Goal: Feedback & Contribution: Submit feedback/report problem

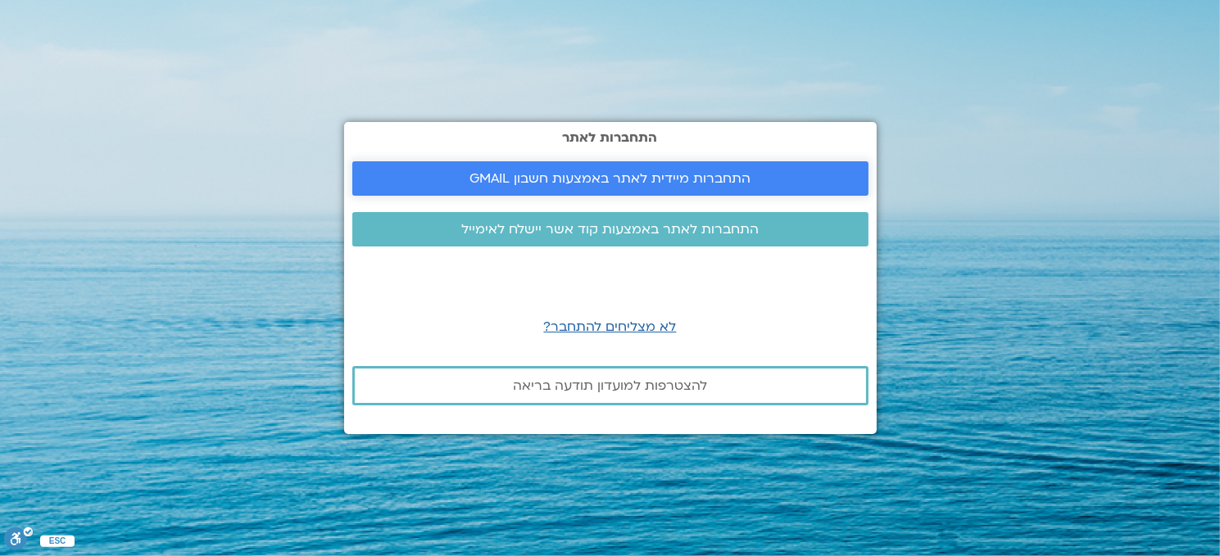
click at [622, 176] on span "התחברות מיידית לאתר באמצעות חשבון GMAIL" at bounding box center [610, 178] width 281 height 15
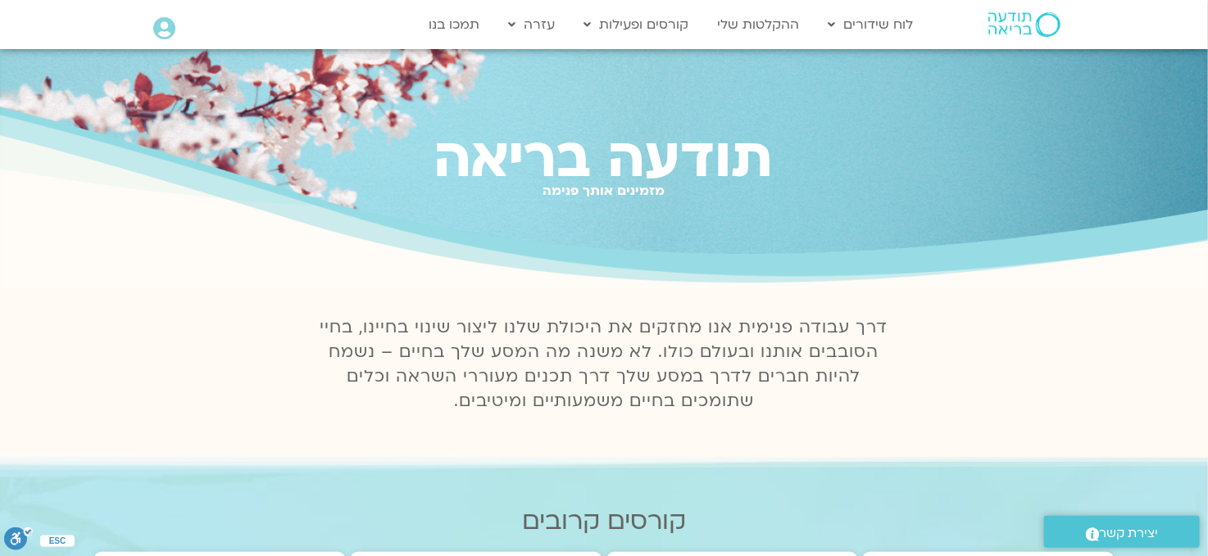
click at [1129, 535] on span "יצירת קשר" at bounding box center [1129, 534] width 59 height 22
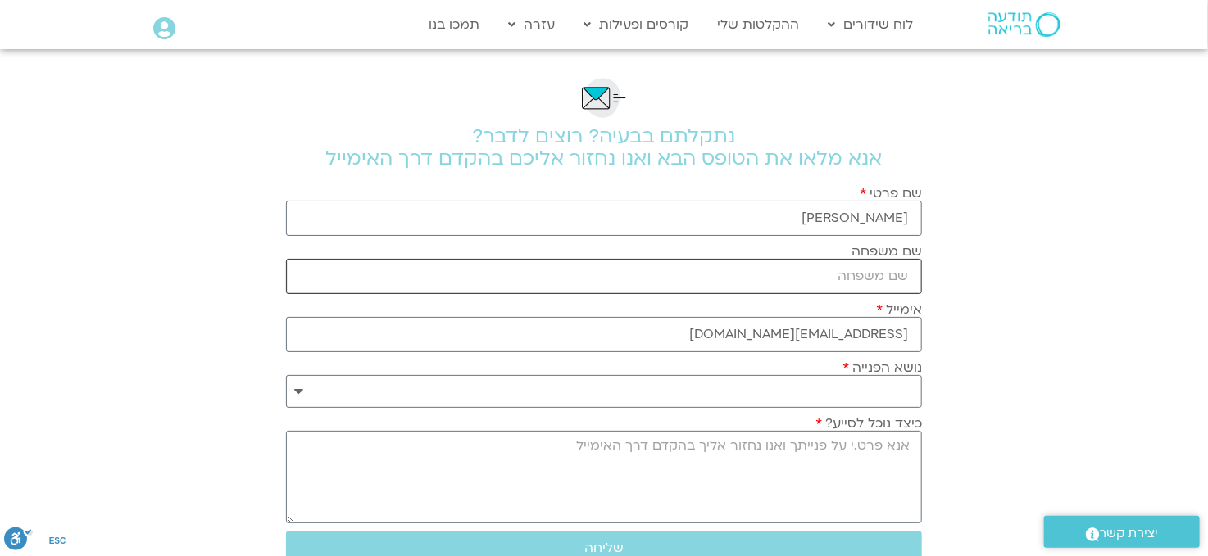
click at [896, 273] on input "שם משפחה" at bounding box center [604, 276] width 636 height 35
type input "[PERSON_NAME]"
click at [869, 390] on select "**********" at bounding box center [604, 391] width 636 height 33
select select "**********"
click at [286, 375] on select "**********" at bounding box center [604, 391] width 636 height 33
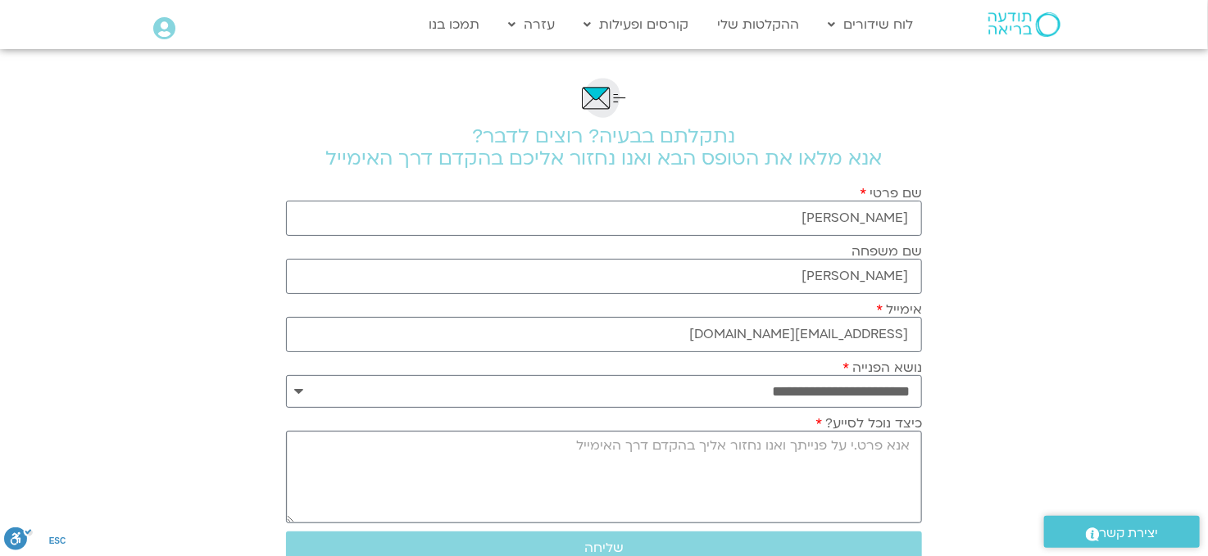
click at [905, 442] on textarea "כיצד נוכל לסייע?" at bounding box center [604, 477] width 636 height 93
drag, startPoint x: 911, startPoint y: 443, endPoint x: 767, endPoint y: 449, distance: 144.3
click at [767, 449] on textarea "[PERSON_NAME] rc uabv yucv'" at bounding box center [604, 477] width 636 height 93
type textarea "a"
drag, startPoint x: 911, startPoint y: 442, endPoint x: 881, endPoint y: 439, distance: 30.4
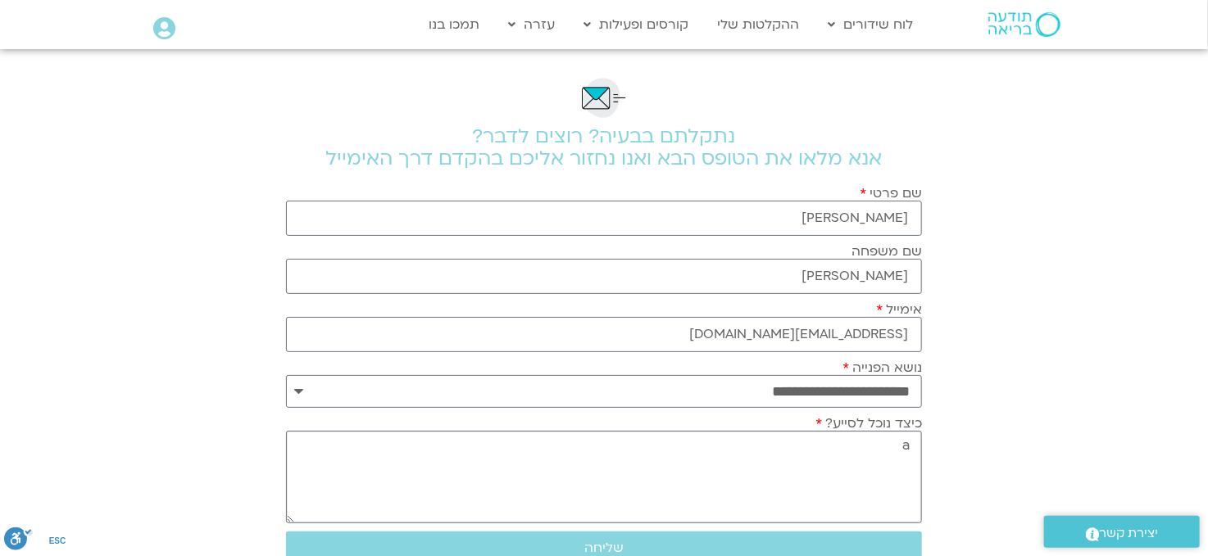
click at [900, 444] on textarea "a" at bounding box center [604, 477] width 636 height 93
click at [882, 443] on textarea "[PERSON_NAME]" at bounding box center [604, 477] width 636 height 93
click at [701, 440] on textarea "[PERSON_NAME], ברצוני לבטל זמנית את המינוי של" at bounding box center [604, 477] width 636 height 93
click at [669, 442] on textarea "[PERSON_NAME], ברצוני לבטל זמנית את המנוי של" at bounding box center [604, 477] width 636 height 93
click at [599, 442] on textarea "[PERSON_NAME], ברצוני לבטל זמנית את המנוי שלי של מרחס" at bounding box center [604, 477] width 636 height 93
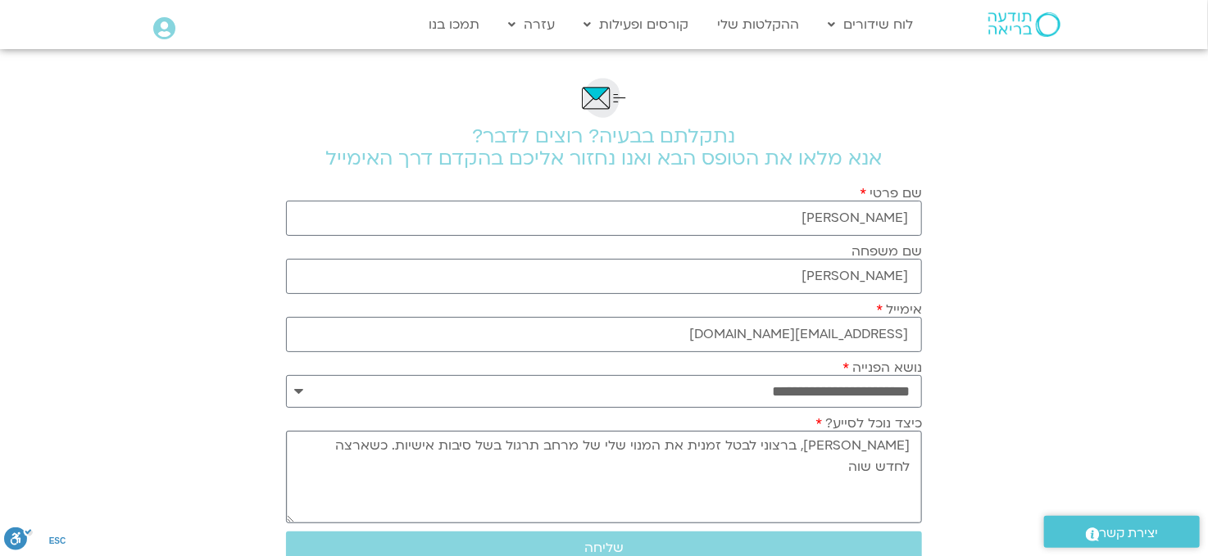
click at [364, 440] on textarea "[PERSON_NAME], ברצוני לבטל זמנית את המנוי שלי של מרחב תרגול בשל סיבות אישיות. כ…" at bounding box center [604, 477] width 636 height 93
drag, startPoint x: 356, startPoint y: 442, endPoint x: 333, endPoint y: 438, distance: 22.4
click at [333, 438] on textarea "[PERSON_NAME], ברצוני לבטל זמנית את המנוי שלי של מרחב תרגול בשל סיבות אישיות. כ…" at bounding box center [604, 477] width 636 height 93
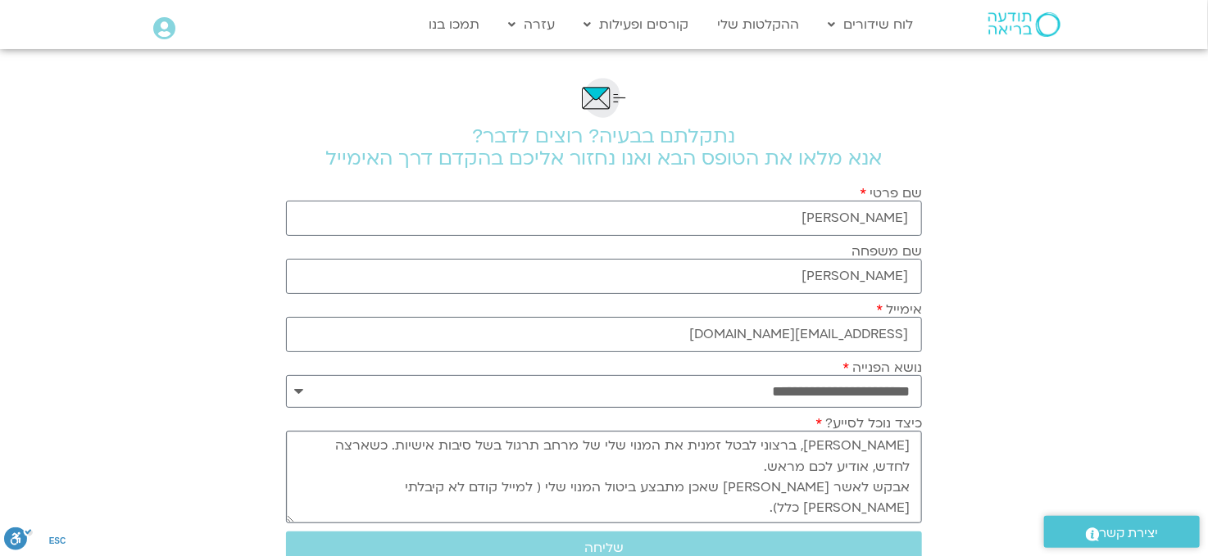
click at [905, 502] on textarea "[PERSON_NAME], ברצוני לבטל זמנית את המנוי שלי של מרחב תרגול בשל סיבות אישיות. כ…" at bounding box center [604, 477] width 636 height 93
click at [424, 485] on textarea "[PERSON_NAME], ברצוני לבטל זמנית את המנוי שלי של מרחב תרגול בשל סיבות אישיות. כ…" at bounding box center [604, 477] width 636 height 93
click at [764, 505] on textarea "[PERSON_NAME], ברצוני לבטל זמנית את המנוי שלי של מרחב תרגול בשל סיבות אישיות. כ…" at bounding box center [604, 477] width 636 height 93
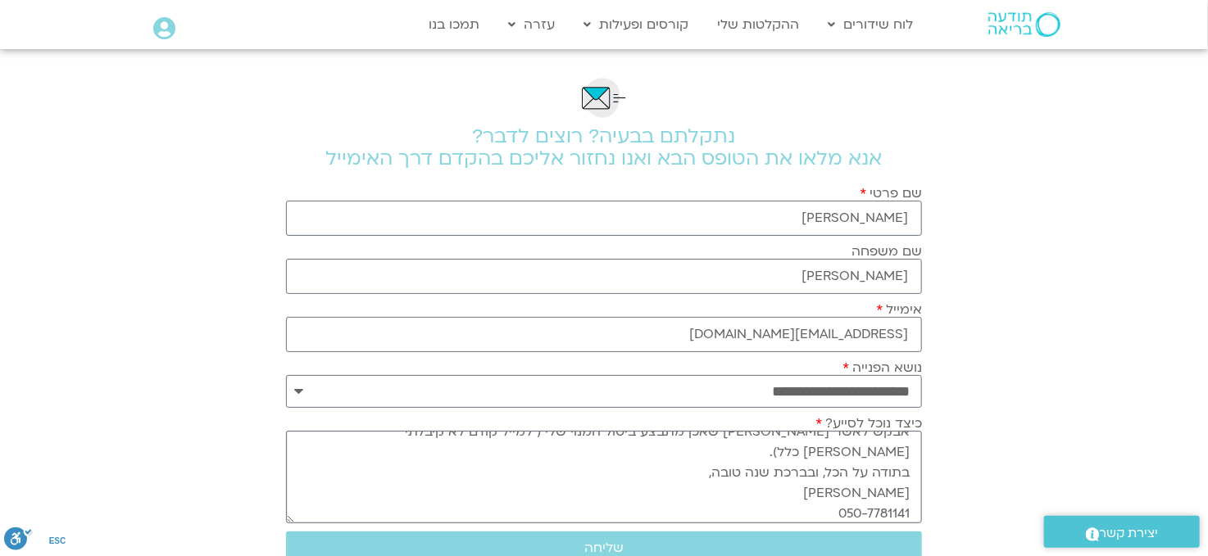
type textarea "[PERSON_NAME], ברצוני לבטל זמנית את המנוי שלי של מרחב תרגול בשל סיבות אישיות. כ…"
click at [943, 506] on section "**********" at bounding box center [604, 418] width 1208 height 739
drag, startPoint x: 910, startPoint y: 443, endPoint x: 358, endPoint y: 519, distance: 556.7
click at [355, 529] on div "**********" at bounding box center [604, 379] width 644 height 387
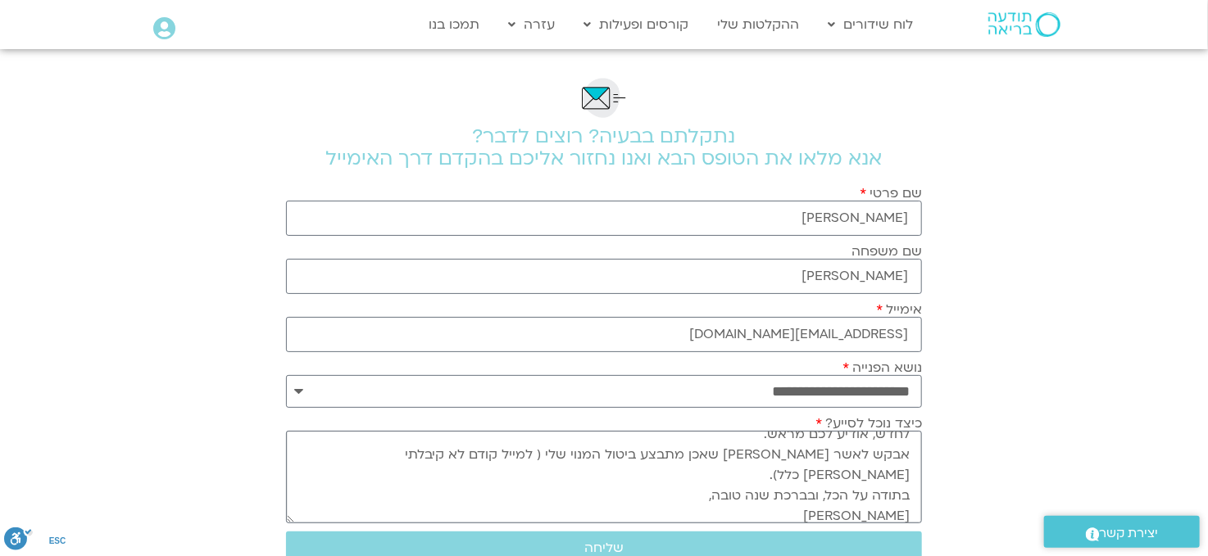
scroll to position [0, 0]
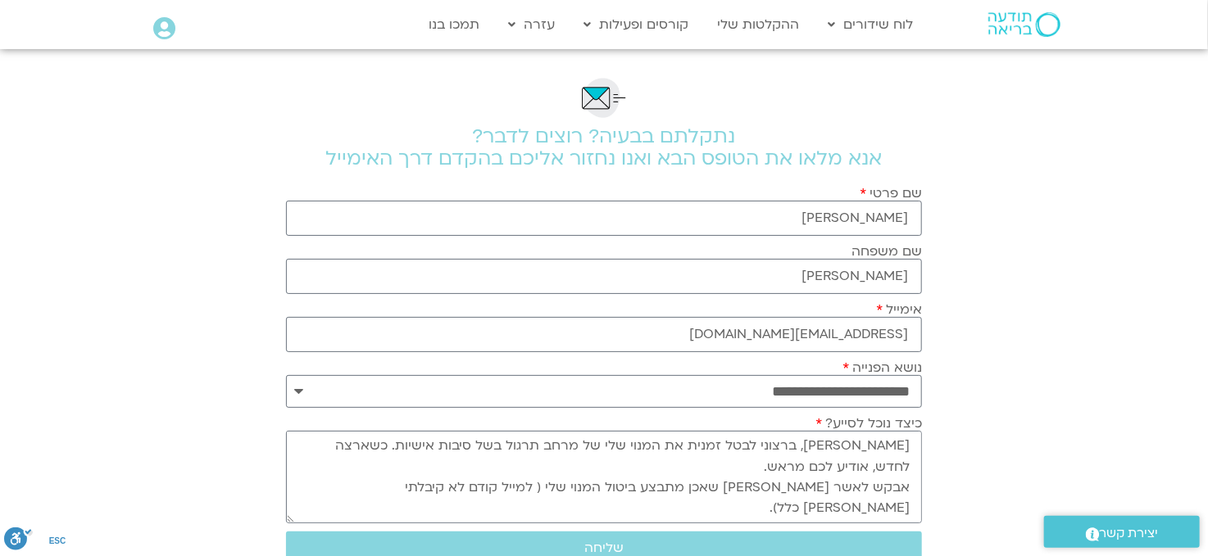
click at [952, 457] on section "**********" at bounding box center [604, 418] width 1208 height 739
click at [594, 541] on span "שליחה" at bounding box center [603, 548] width 39 height 15
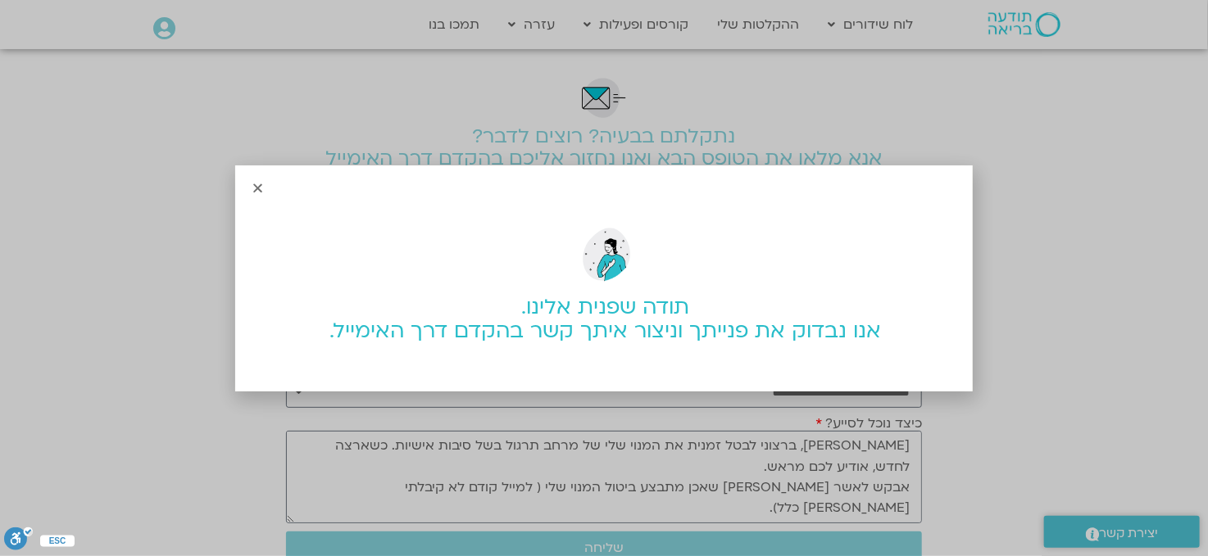
click at [260, 188] on icon "Close" at bounding box center [258, 188] width 12 height 12
